Goal: Task Accomplishment & Management: Complete application form

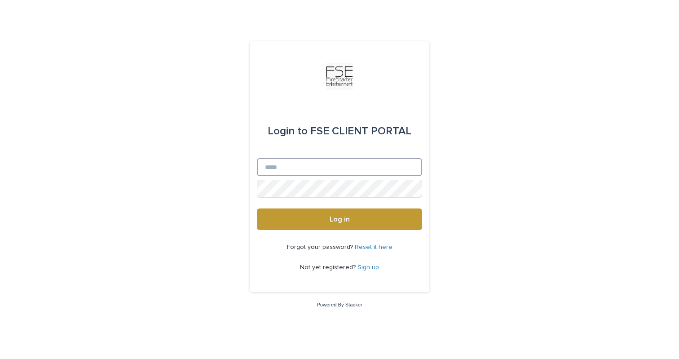
click at [312, 164] on input "Email" at bounding box center [339, 167] width 165 height 18
type input "**********"
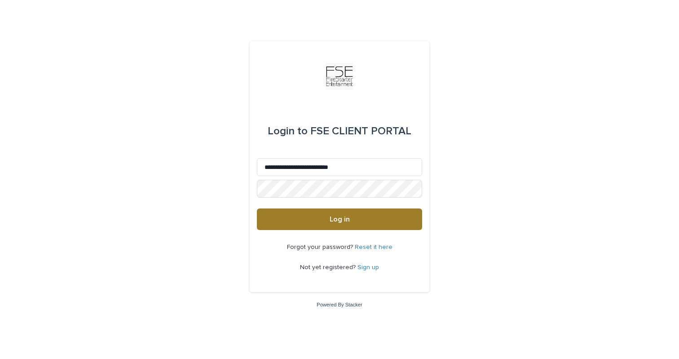
click at [325, 222] on button "Log in" at bounding box center [339, 219] width 165 height 22
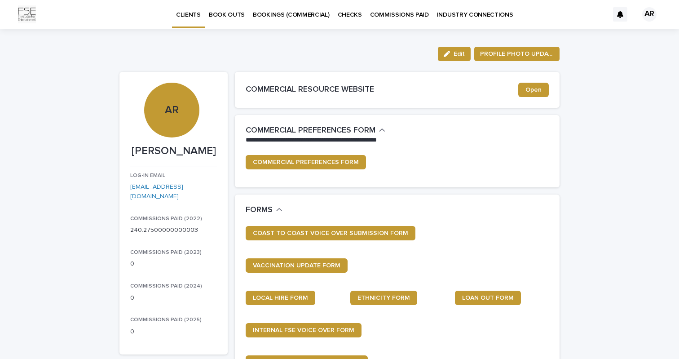
click at [229, 17] on p "BOOK OUTS" at bounding box center [227, 9] width 36 height 19
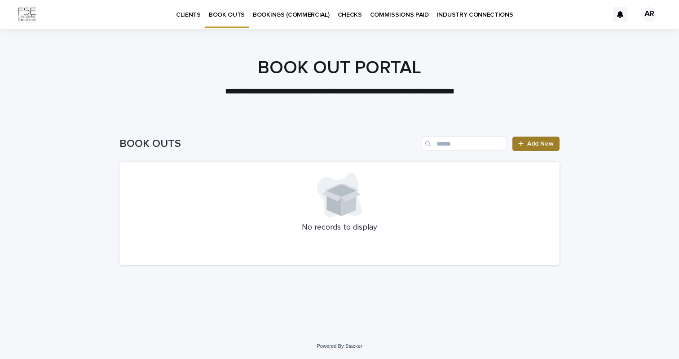
click at [516, 145] on link "Add New" at bounding box center [536, 144] width 47 height 14
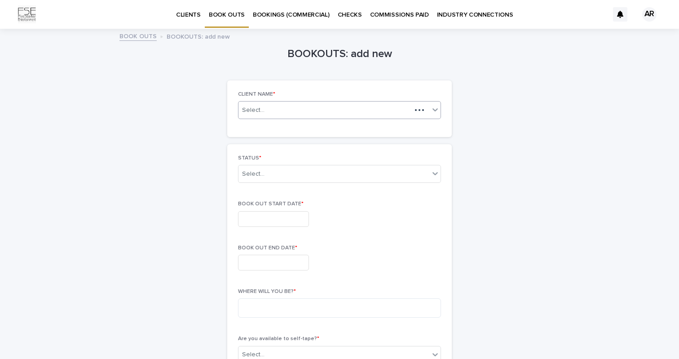
click at [296, 110] on div "Select..." at bounding box center [325, 110] width 173 height 11
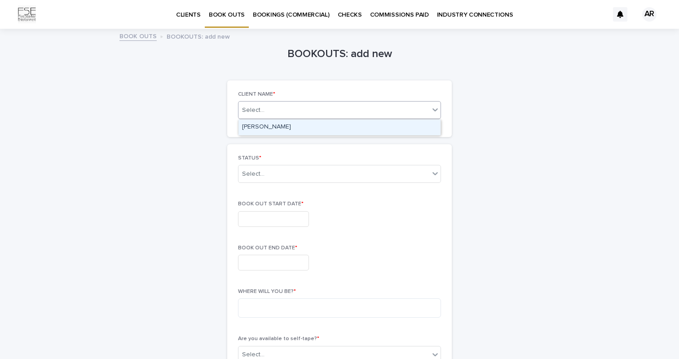
click at [282, 127] on div "[PERSON_NAME]" at bounding box center [340, 127] width 202 height 16
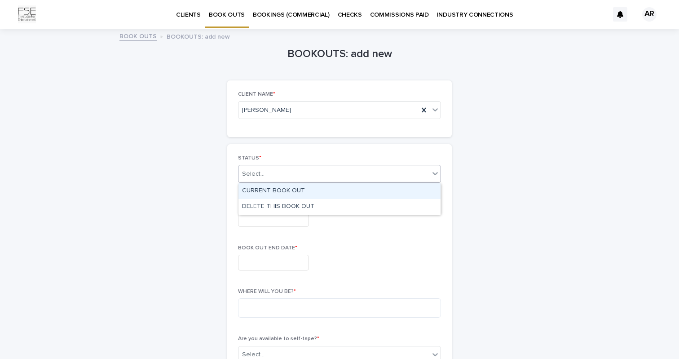
click at [286, 175] on div "Select..." at bounding box center [334, 174] width 191 height 15
click at [283, 193] on div "CURRENT BOOK OUT" at bounding box center [340, 191] width 202 height 16
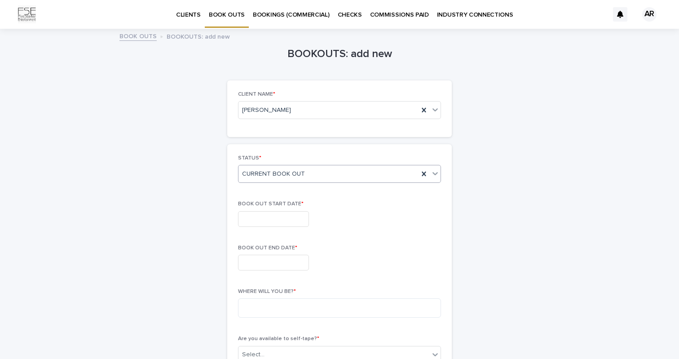
click at [268, 218] on input "text" at bounding box center [273, 219] width 71 height 16
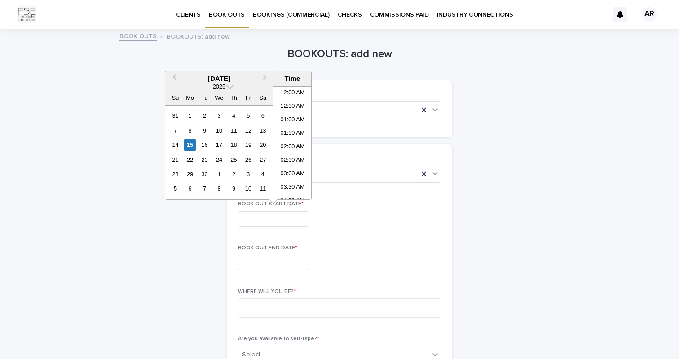
scroll to position [247, 0]
click at [236, 160] on div "25" at bounding box center [234, 160] width 12 height 12
click at [190, 175] on div "29" at bounding box center [190, 174] width 12 height 12
click at [235, 159] on div "25" at bounding box center [234, 160] width 12 height 12
type input "**********"
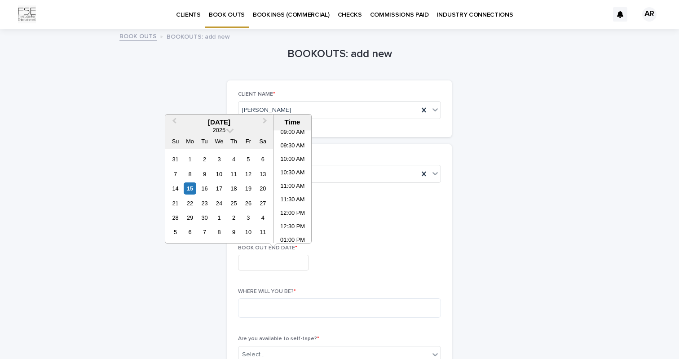
click at [255, 258] on input "text" at bounding box center [273, 263] width 71 height 16
click at [190, 216] on div "29" at bounding box center [190, 218] width 12 height 12
type input "**********"
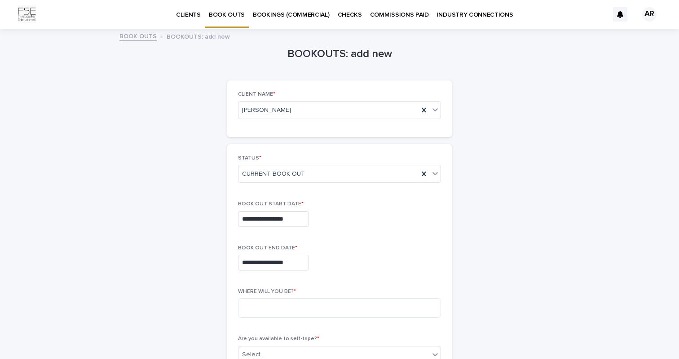
click at [332, 259] on div "**********" at bounding box center [339, 263] width 203 height 16
click at [274, 299] on textarea at bounding box center [339, 307] width 203 height 19
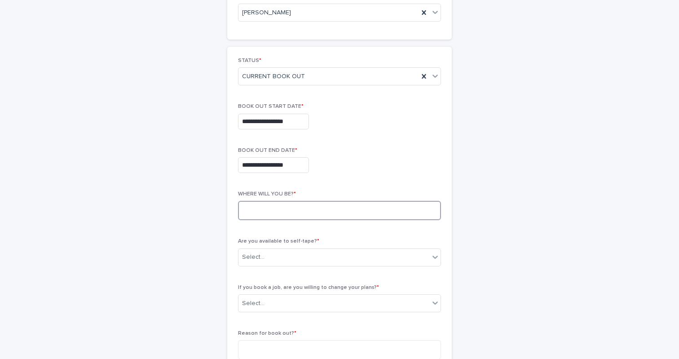
scroll to position [104, 0]
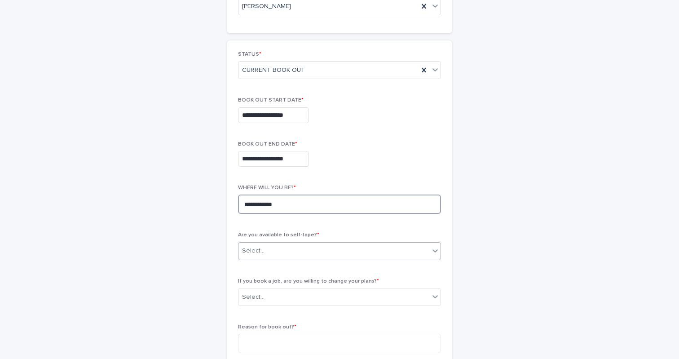
type textarea "**********"
click at [283, 247] on div "Select..." at bounding box center [334, 250] width 191 height 15
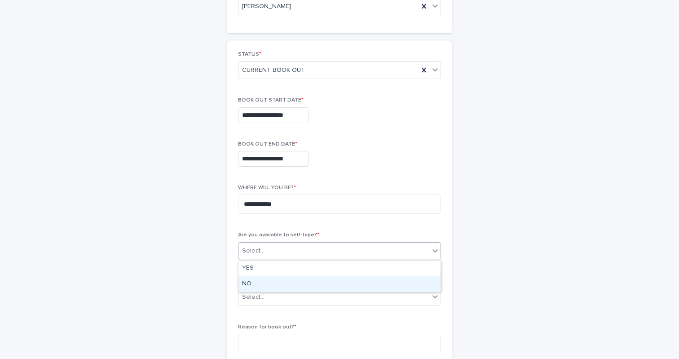
click at [260, 283] on div "NO" at bounding box center [340, 284] width 202 height 16
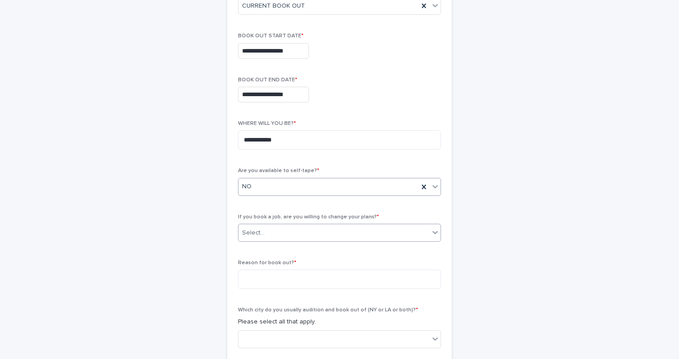
scroll to position [173, 0]
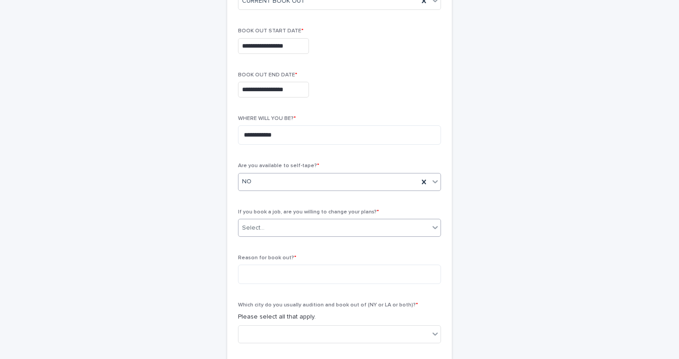
click at [269, 226] on div "Select..." at bounding box center [334, 228] width 191 height 15
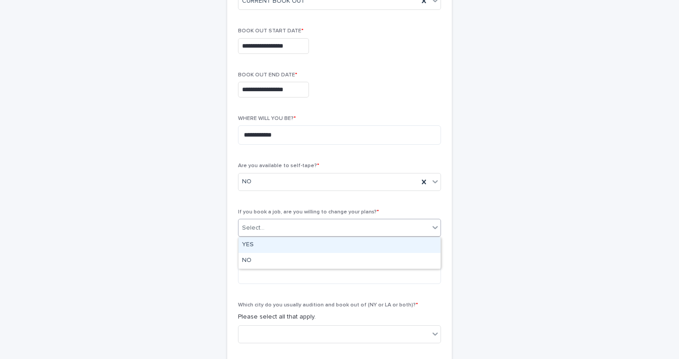
click at [263, 243] on div "YES" at bounding box center [340, 245] width 202 height 16
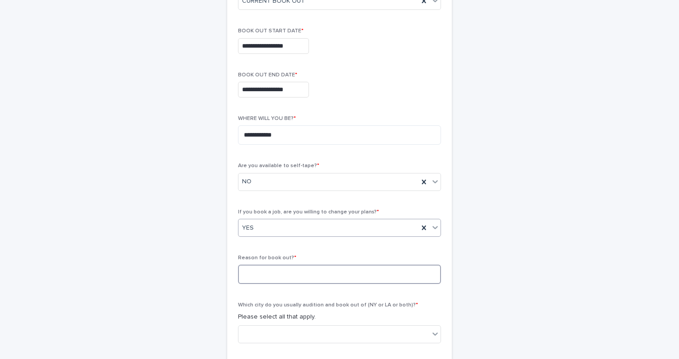
click at [261, 279] on textarea at bounding box center [339, 274] width 203 height 19
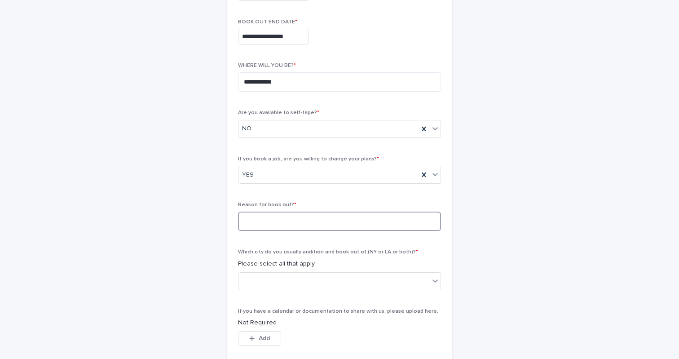
scroll to position [231, 0]
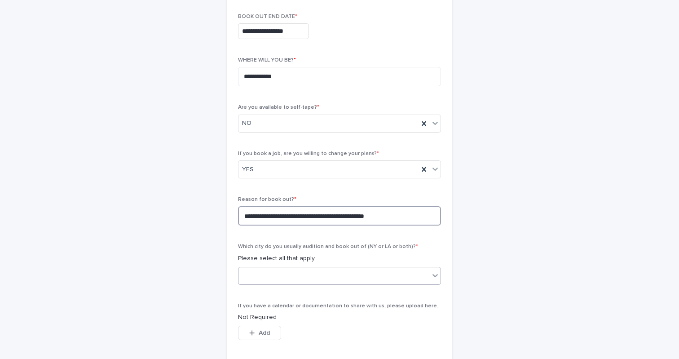
type textarea "**********"
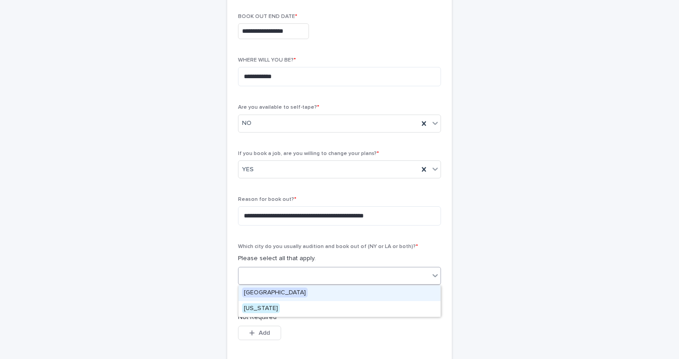
click at [308, 274] on div at bounding box center [334, 275] width 191 height 15
click at [217, 263] on div "**********" at bounding box center [339, 120] width 440 height 645
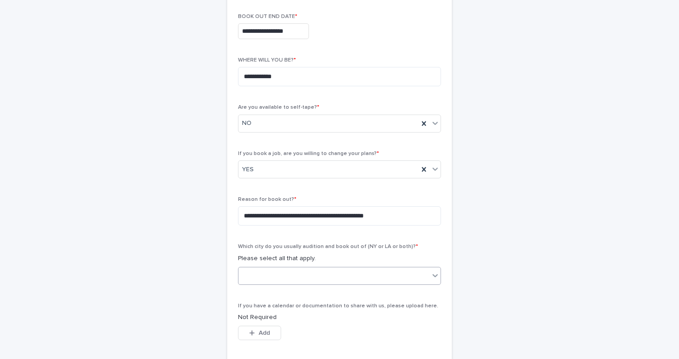
click at [270, 278] on div at bounding box center [334, 275] width 191 height 15
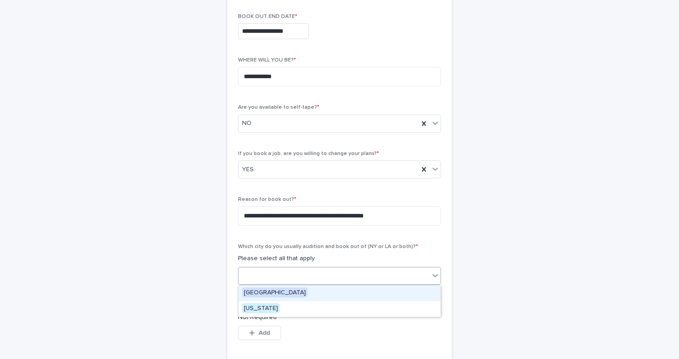
click at [268, 286] on div "[GEOGRAPHIC_DATA]" at bounding box center [340, 293] width 202 height 16
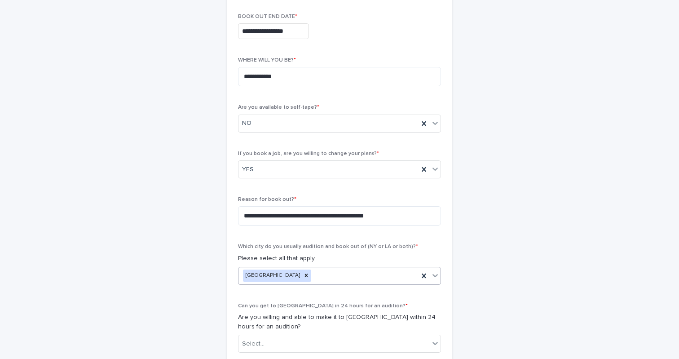
scroll to position [300, 0]
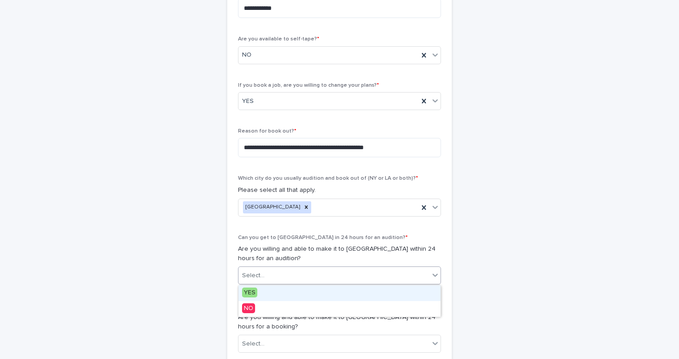
click at [265, 272] on input "text" at bounding box center [265, 276] width 1 height 8
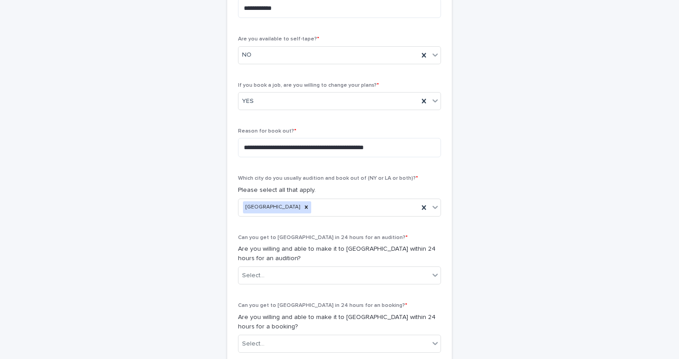
click at [272, 253] on p "Are you willing and able to make it to [GEOGRAPHIC_DATA] within 24 hours for an…" at bounding box center [339, 253] width 203 height 19
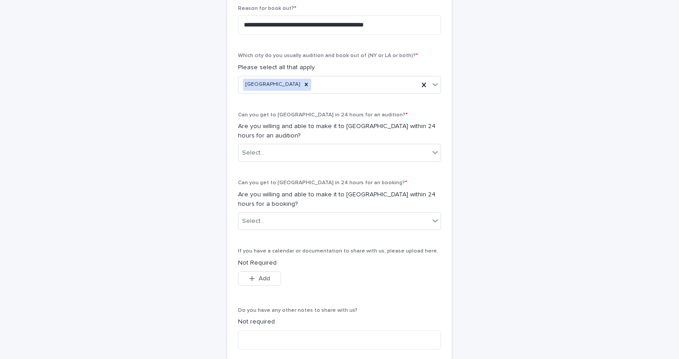
scroll to position [427, 0]
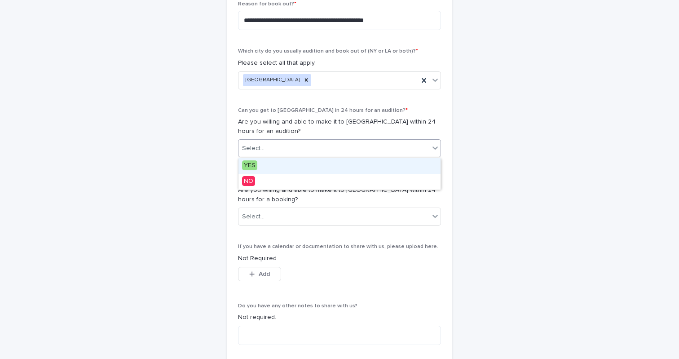
click at [268, 151] on div "Select..." at bounding box center [334, 148] width 191 height 15
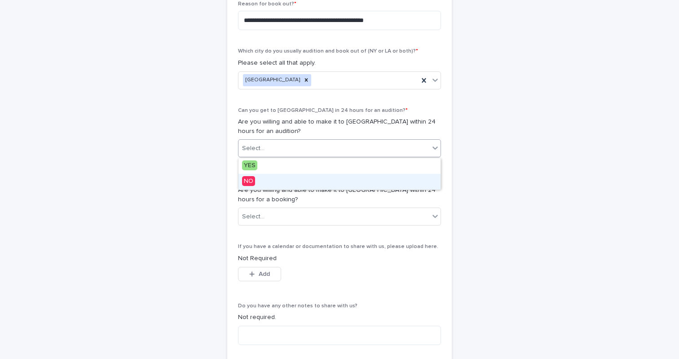
click at [252, 179] on span "NO" at bounding box center [248, 181] width 13 height 10
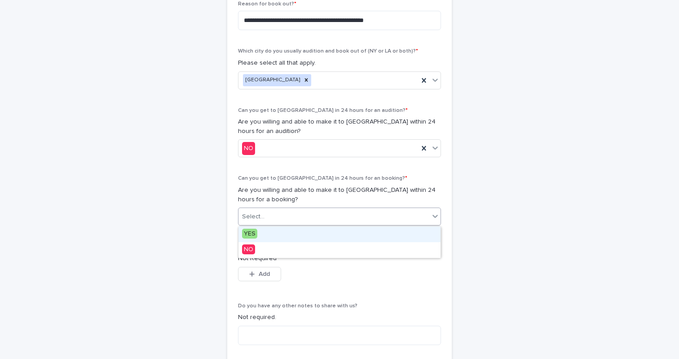
click at [261, 220] on div "Select..." at bounding box center [253, 216] width 22 height 9
click at [258, 229] on div "YES" at bounding box center [340, 234] width 202 height 16
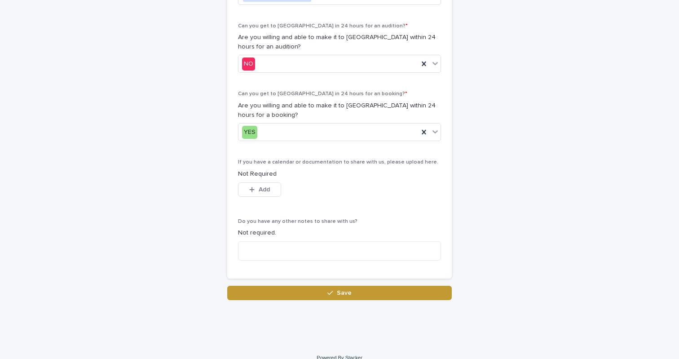
scroll to position [522, 0]
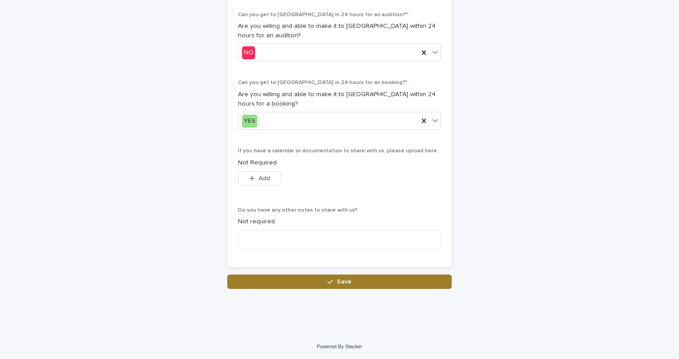
click at [271, 279] on button "Save" at bounding box center [339, 281] width 225 height 14
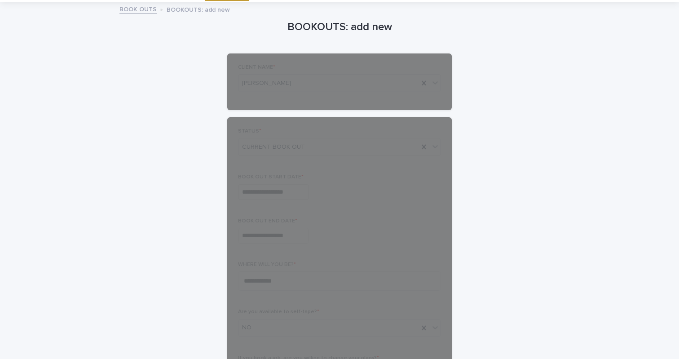
scroll to position [0, 0]
